Goal: Communication & Community: Connect with others

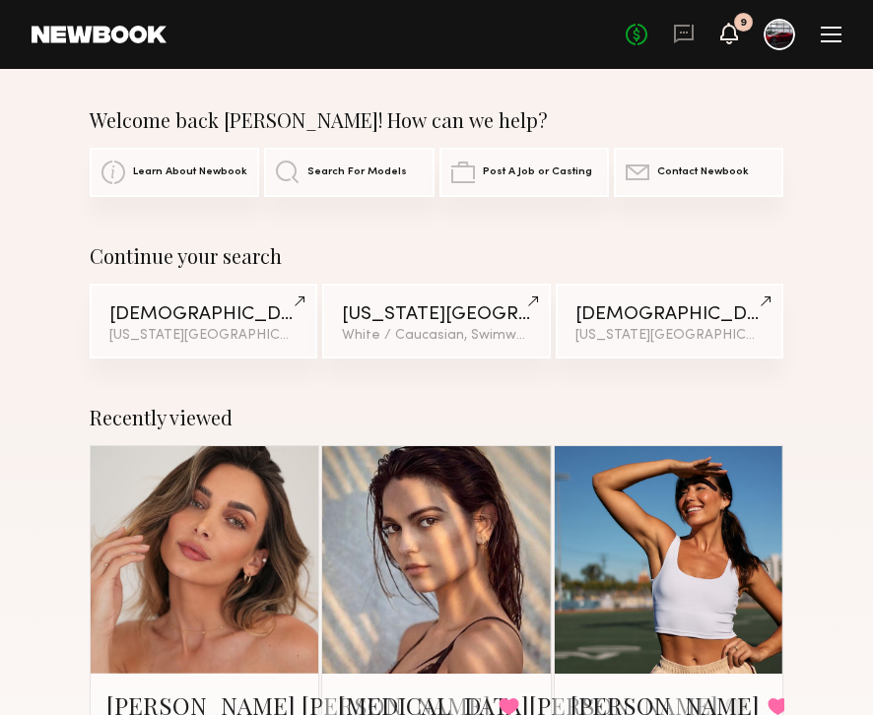
click at [727, 34] on icon at bounding box center [729, 33] width 16 height 14
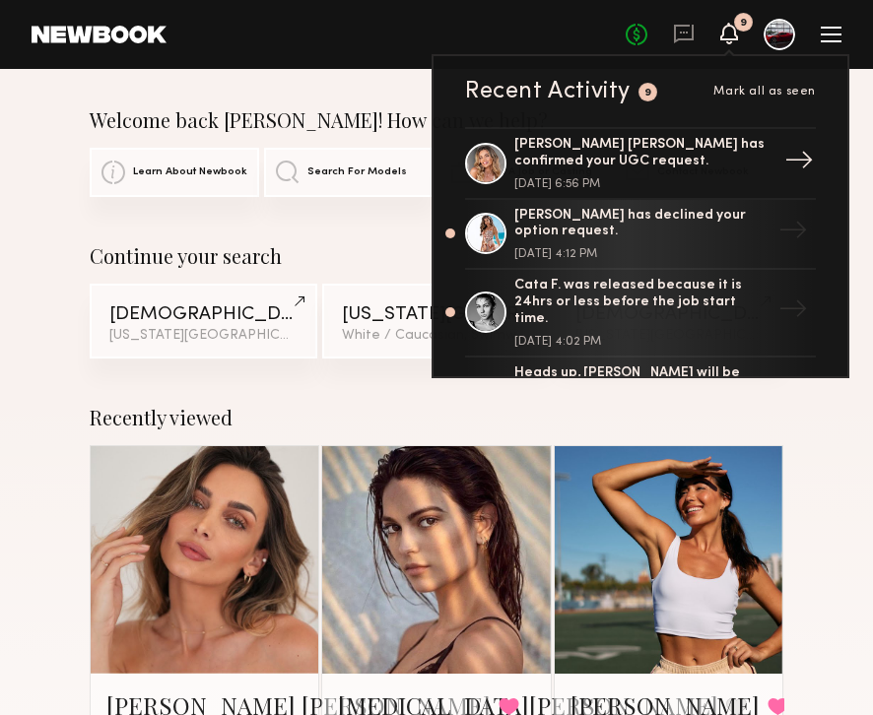
click at [629, 160] on div "[PERSON_NAME] [PERSON_NAME] has confirmed your UGC request." at bounding box center [642, 154] width 256 height 34
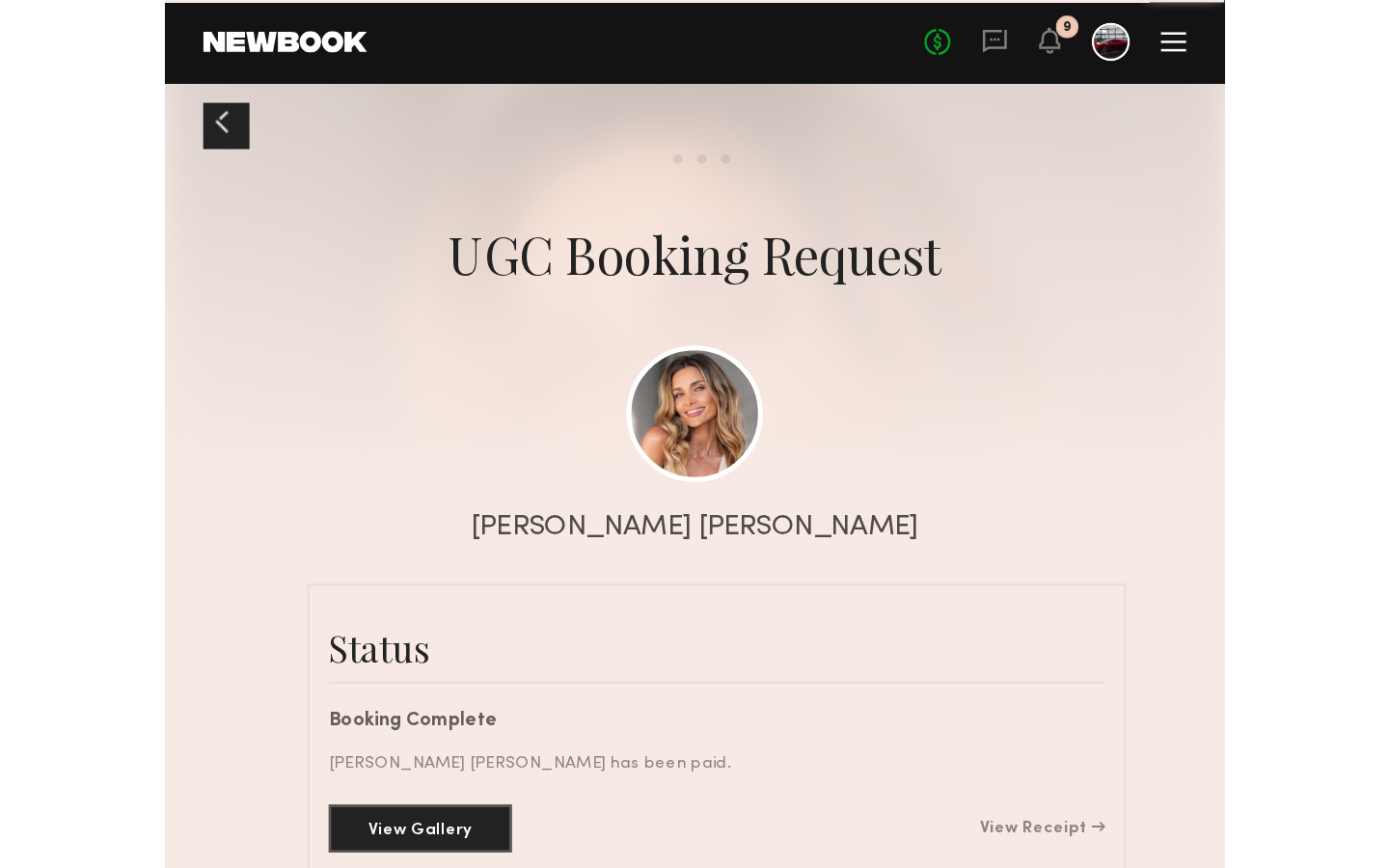
scroll to position [1668, 0]
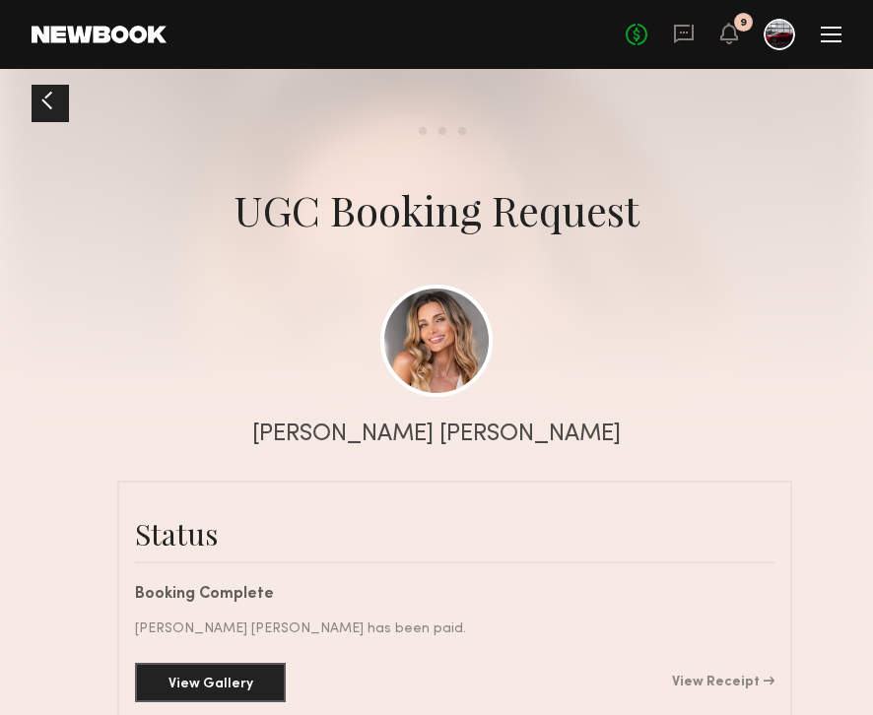
click at [737, 28] on div "9" at bounding box center [743, 22] width 19 height 19
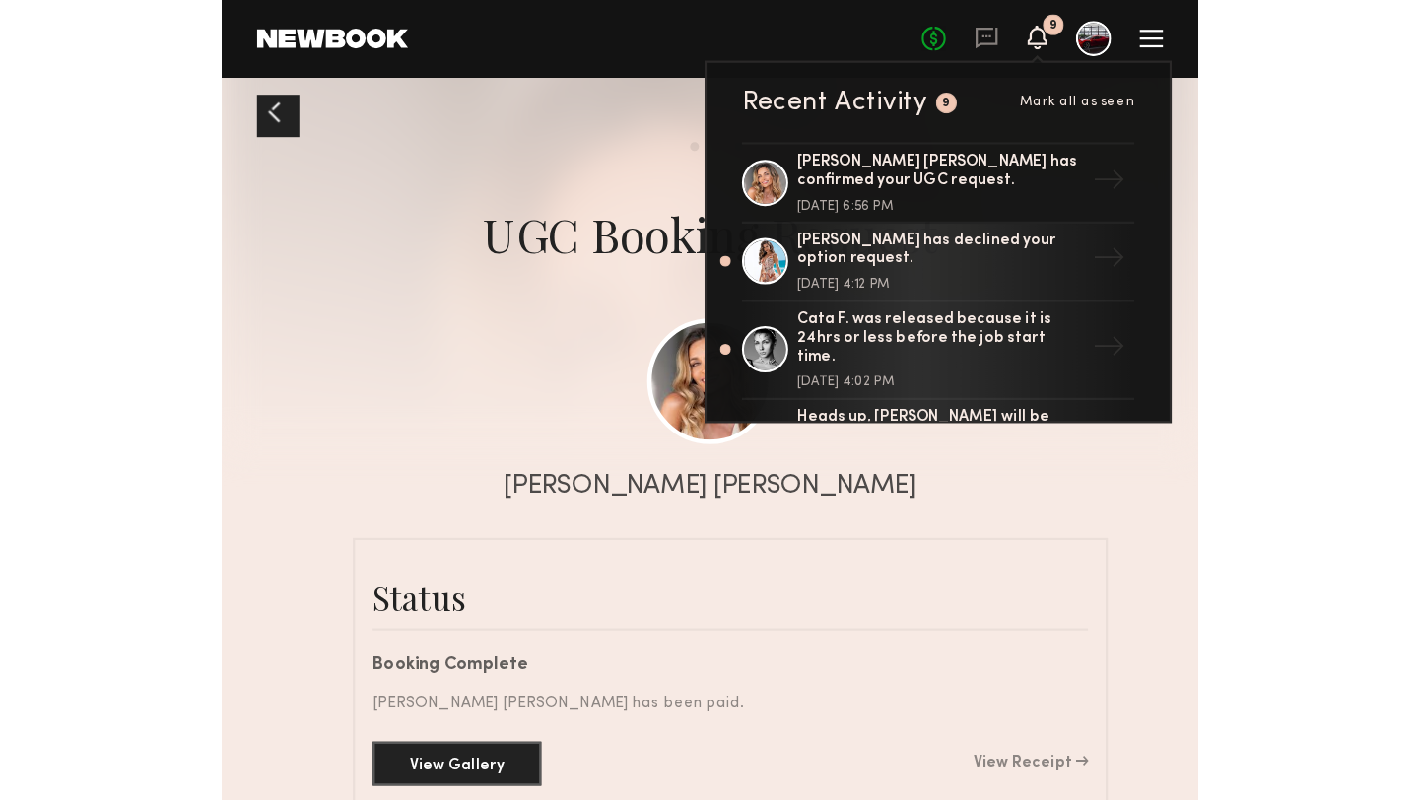
scroll to position [1795, 0]
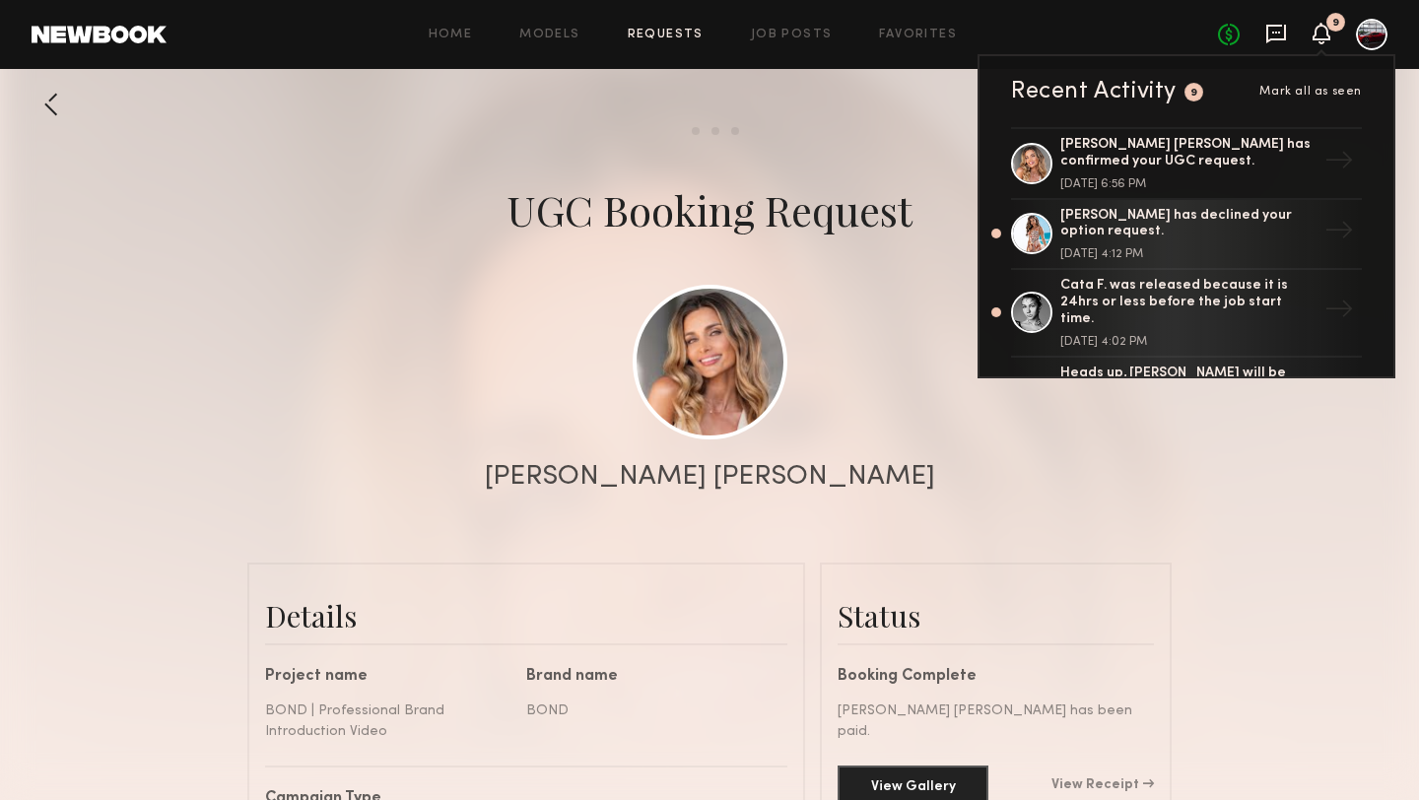
click at [872, 23] on icon at bounding box center [1276, 34] width 22 height 22
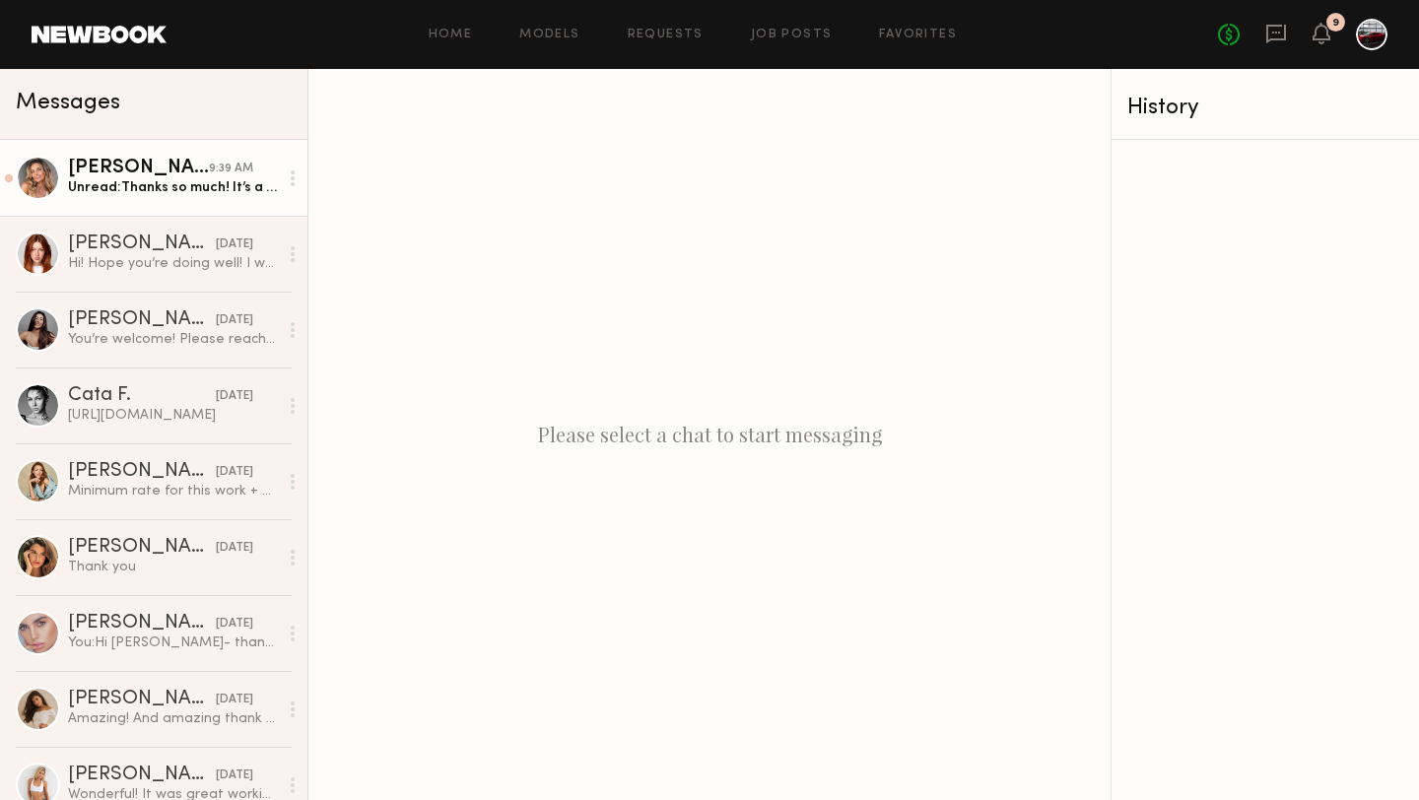
click at [142, 162] on div "[PERSON_NAME] [PERSON_NAME]" at bounding box center [138, 169] width 141 height 20
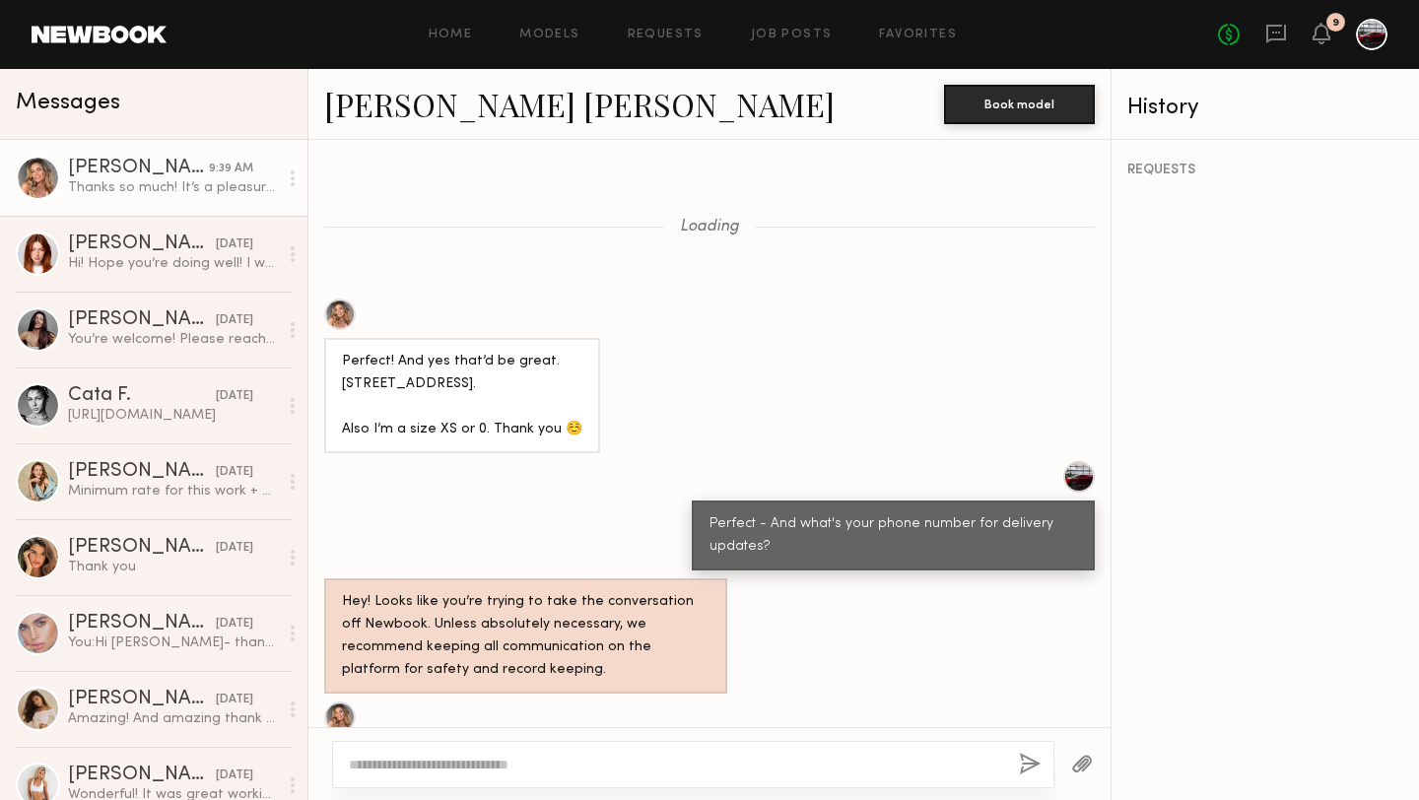
scroll to position [1492, 0]
